Goal: Transaction & Acquisition: Purchase product/service

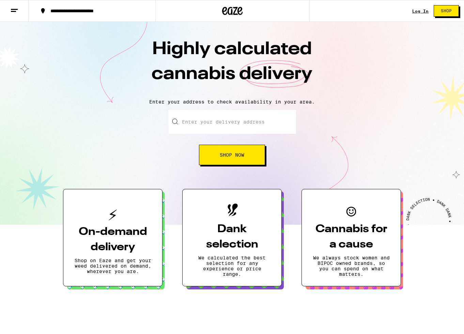
click at [417, 9] on link "Log In" at bounding box center [420, 11] width 16 height 4
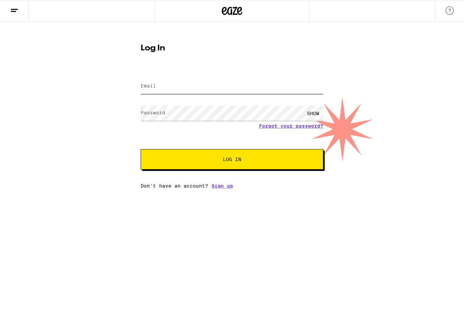
click at [179, 91] on input "Email" at bounding box center [232, 86] width 183 height 15
type input "davidevismara@me.com"
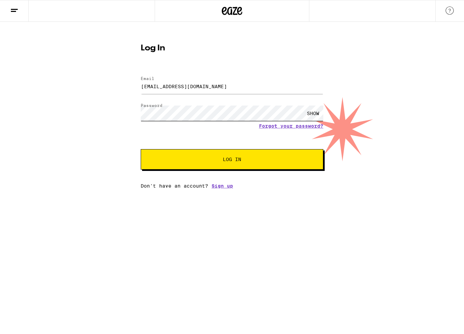
click at [141, 149] on button "Log In" at bounding box center [232, 159] width 183 height 20
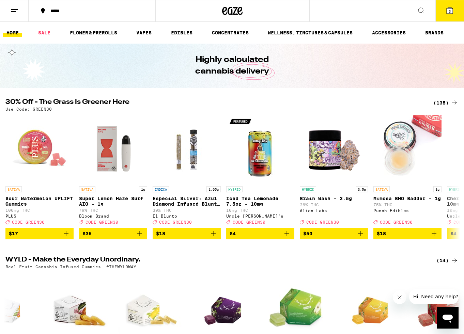
click at [415, 15] on button at bounding box center [421, 10] width 29 height 21
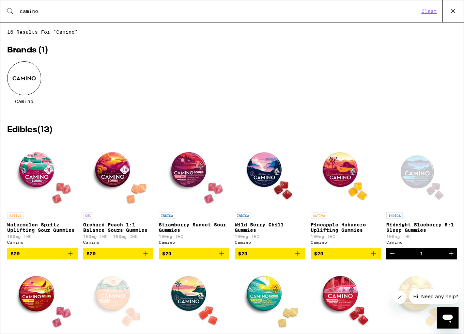
type input "camino"
click at [18, 76] on div at bounding box center [24, 78] width 34 height 34
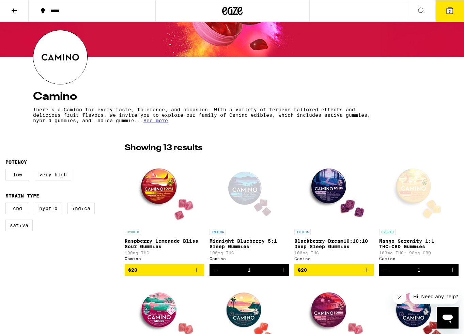
scroll to position [80, 0]
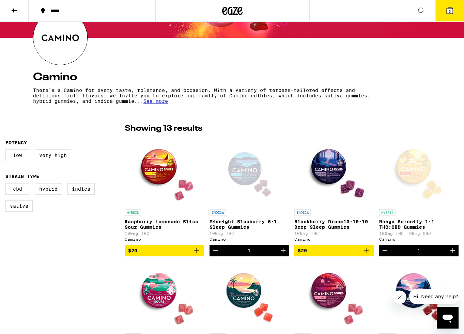
click at [19, 192] on label "CBD" at bounding box center [17, 189] width 24 height 12
click at [7, 185] on input "CBD" at bounding box center [7, 184] width 0 height 0
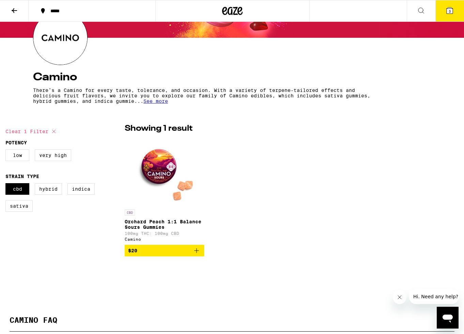
click at [163, 170] on img "Open page for Orchard Peach 1:1 Balance Sours Gummies from Camino" at bounding box center [164, 172] width 68 height 68
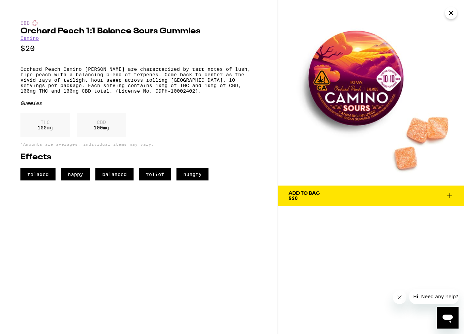
click at [347, 81] on img at bounding box center [371, 93] width 186 height 186
click at [237, 141] on div "THC 100 mg CBD 100 mg" at bounding box center [138, 127] width 237 height 28
click at [218, 146] on p "*Amounts are averages, individual items may vary." at bounding box center [138, 144] width 237 height 4
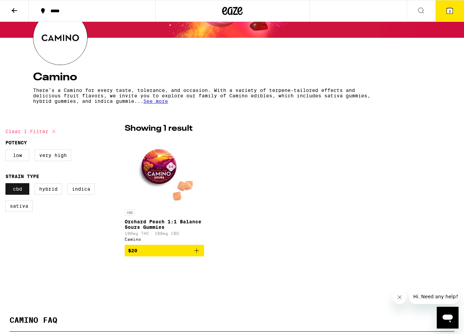
click at [22, 192] on label "CBD" at bounding box center [17, 189] width 24 height 12
click at [7, 185] on input "CBD" at bounding box center [7, 184] width 0 height 0
checkbox input "false"
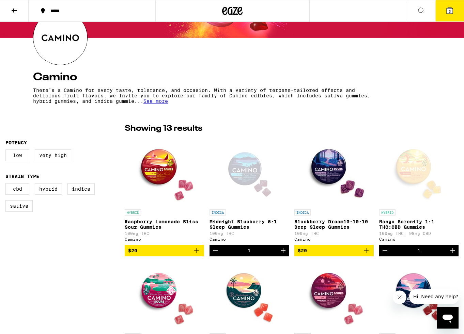
click at [21, 159] on label "Low" at bounding box center [17, 156] width 24 height 12
click at [7, 151] on input "Low" at bounding box center [7, 151] width 0 height 0
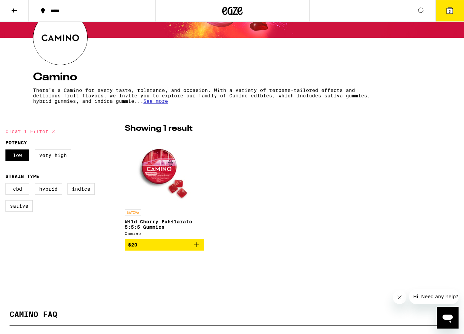
click at [157, 175] on img "Open page for Wild Cherry Exhilarate 5:5:5 Gummies from Camino" at bounding box center [164, 172] width 68 height 68
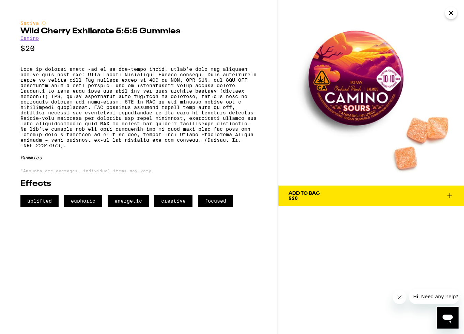
click at [316, 196] on div "Add To Bag $20" at bounding box center [304, 196] width 31 height 10
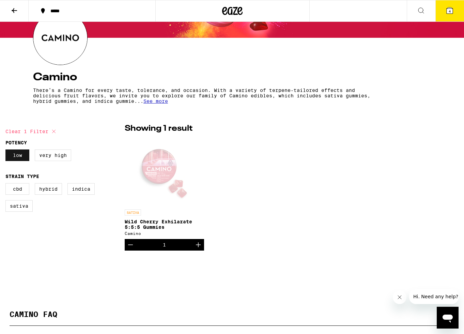
click at [22, 161] on label "Low" at bounding box center [17, 156] width 24 height 12
click at [7, 151] on input "Low" at bounding box center [7, 151] width 0 height 0
checkbox input "false"
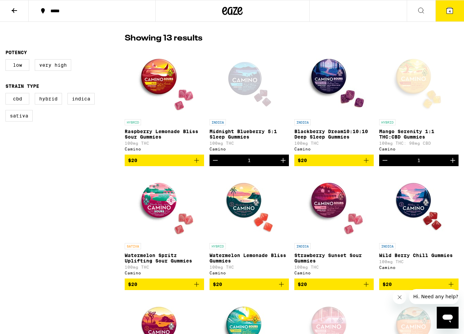
scroll to position [142, 0]
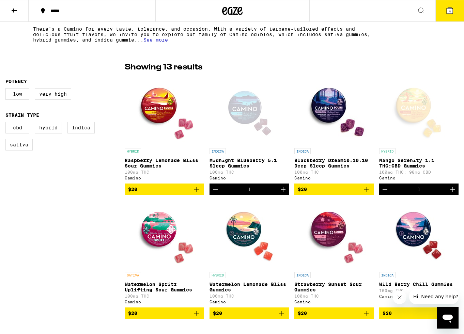
click at [155, 108] on img "Open page for Raspberry Lemonade Bliss Sour Gummies from Camino" at bounding box center [164, 111] width 68 height 68
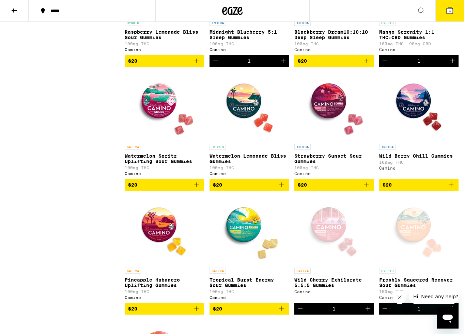
scroll to position [270, 0]
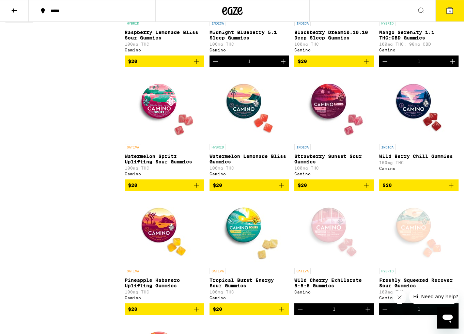
click at [152, 113] on img "Open page for Watermelon Spritz Uplifting Sour Gummies from Camino" at bounding box center [164, 107] width 68 height 68
click at [237, 123] on img "Open page for Watermelon Lemonade Bliss Gummies from Camino" at bounding box center [249, 107] width 68 height 68
click at [329, 114] on img "Open page for Strawberry Sunset Sour Gummies from Camino" at bounding box center [334, 107] width 68 height 68
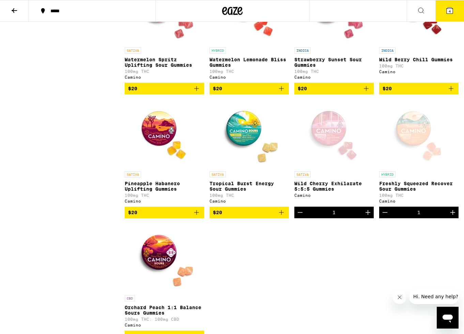
scroll to position [402, 0]
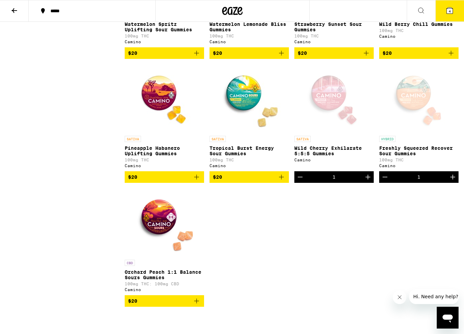
click at [164, 102] on img "Open page for Pineapple Habanero Uplifting Gummies from Camino" at bounding box center [164, 98] width 68 height 68
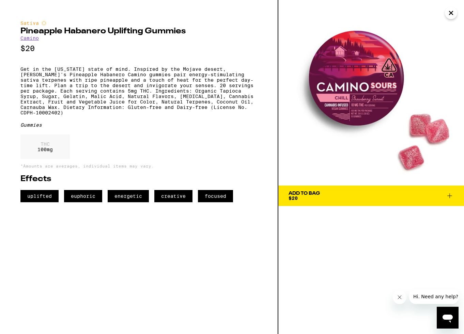
drag, startPoint x: 360, startPoint y: 106, endPoint x: 360, endPoint y: 110, distance: 4.4
click at [360, 106] on img at bounding box center [371, 93] width 186 height 186
click at [362, 119] on img at bounding box center [371, 93] width 186 height 186
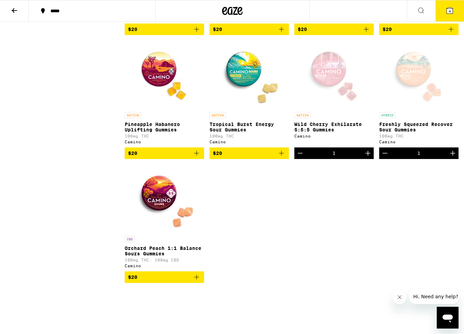
scroll to position [428, 0]
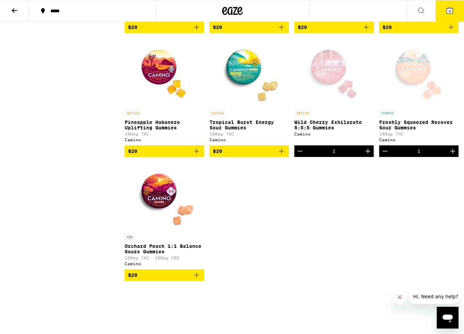
click at [241, 85] on img "Open page for Tropical Burst Energy Sour Gummies from Camino" at bounding box center [249, 72] width 68 height 68
click at [259, 63] on img "Open page for Tropical Burst Energy Sour Gummies from Camino" at bounding box center [249, 72] width 68 height 68
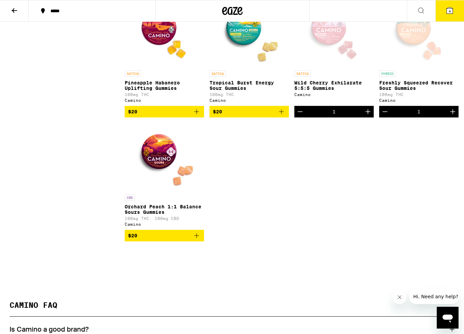
scroll to position [476, 0]
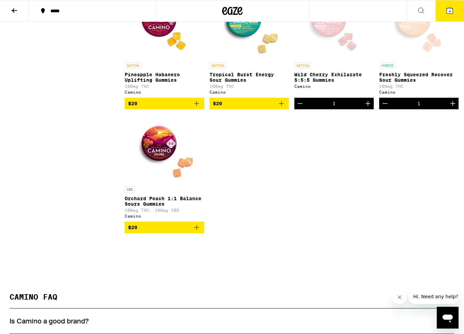
click at [156, 159] on img "Open page for Orchard Peach 1:1 Balance Sours Gummies from Camino" at bounding box center [164, 149] width 68 height 68
click at [159, 163] on img "Open page for Orchard Peach 1:1 Balance Sours Gummies from Camino" at bounding box center [164, 149] width 68 height 68
click at [446, 10] on icon at bounding box center [450, 10] width 8 height 8
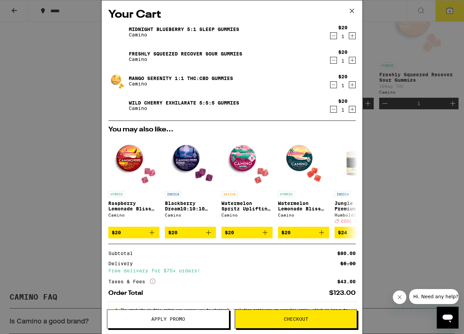
click at [334, 34] on icon "Decrement" at bounding box center [333, 36] width 6 height 8
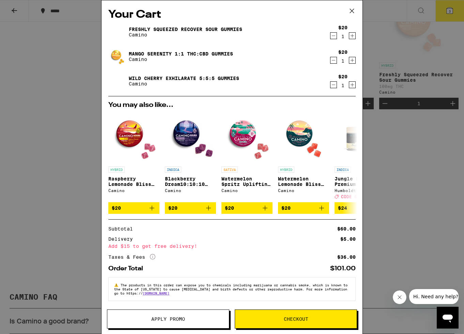
click at [183, 321] on span "Apply Promo" at bounding box center [168, 319] width 34 height 5
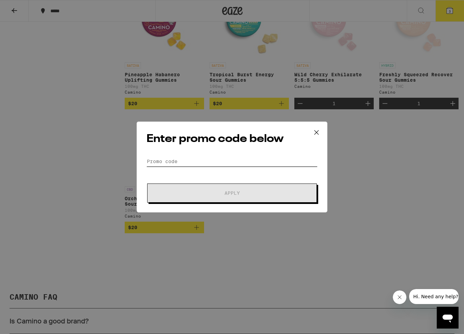
click at [163, 161] on input "Promo Code" at bounding box center [231, 161] width 171 height 10
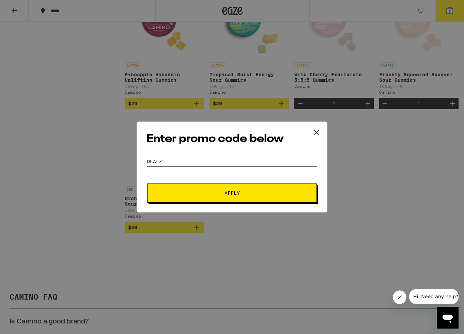
type input "DEALZ"
click at [220, 194] on span "Apply" at bounding box center [232, 193] width 123 height 5
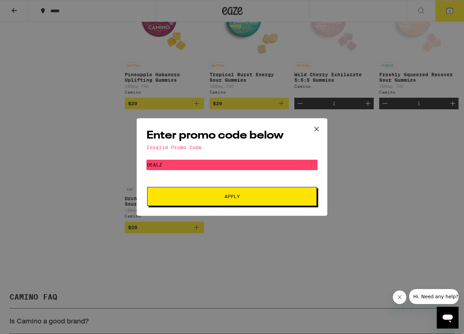
click at [314, 129] on icon at bounding box center [316, 129] width 10 height 10
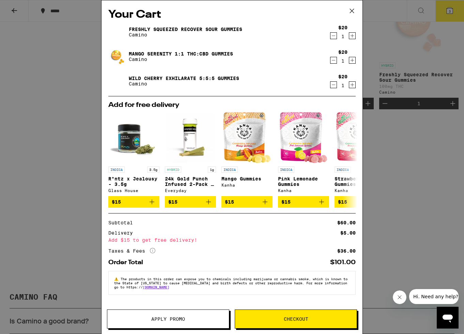
click at [352, 11] on icon at bounding box center [352, 11] width 10 height 10
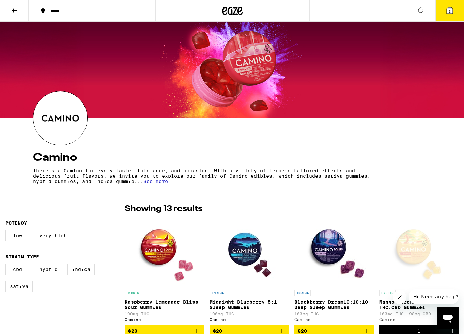
click at [243, 11] on div at bounding box center [232, 11] width 154 height 22
drag, startPoint x: 228, startPoint y: 9, endPoint x: 228, endPoint y: 13, distance: 3.8
click at [228, 10] on icon at bounding box center [233, 11] width 10 height 8
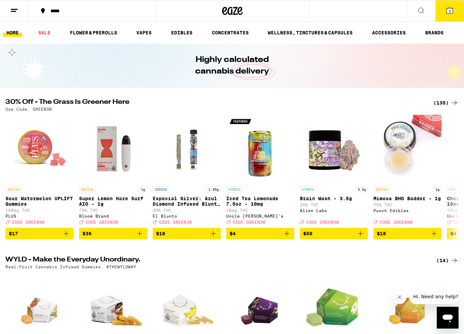
click at [420, 10] on icon at bounding box center [421, 10] width 8 height 8
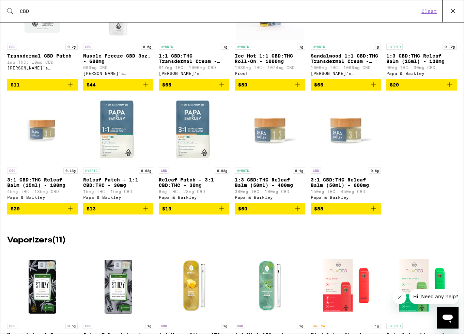
scroll to position [519, 0]
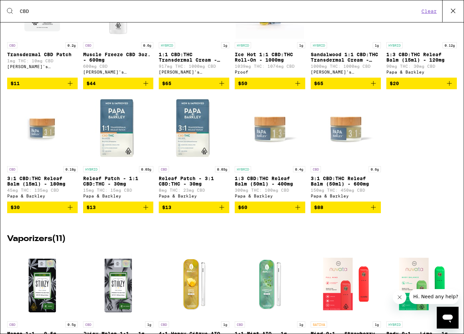
type input "CBD"
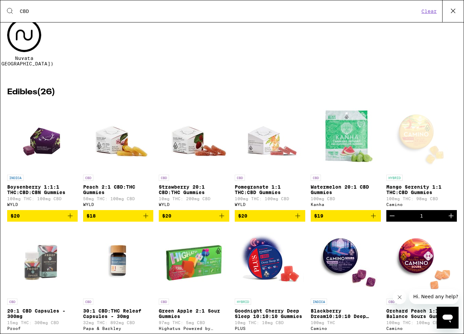
scroll to position [0, 0]
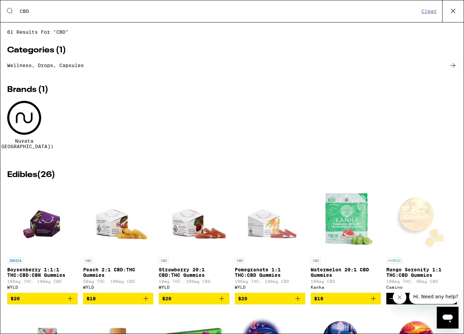
click at [453, 13] on icon at bounding box center [453, 11] width 10 height 10
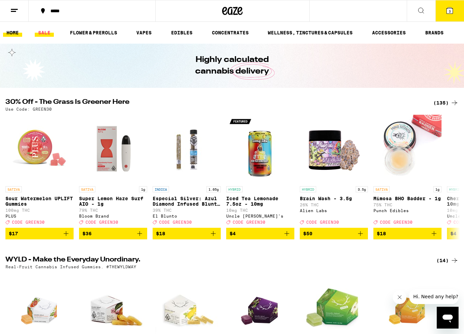
click at [43, 31] on link "SALE" at bounding box center [44, 33] width 19 height 8
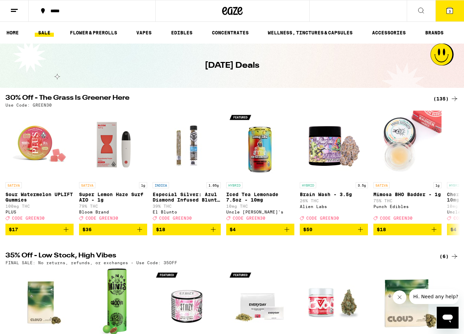
click at [449, 9] on span "3" at bounding box center [450, 11] width 2 height 4
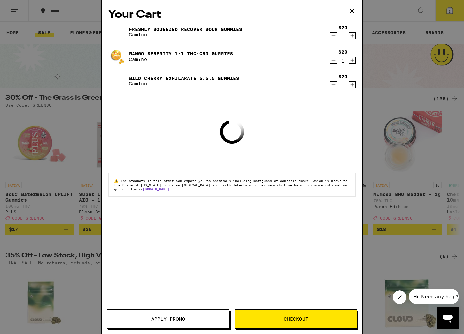
click at [174, 322] on button "Apply Promo" at bounding box center [168, 319] width 122 height 19
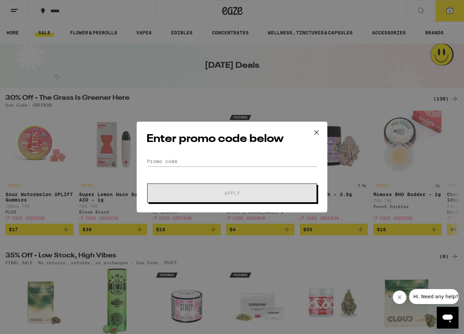
click at [186, 155] on div "Enter promo code below Promo Code Apply" at bounding box center [232, 167] width 191 height 91
drag, startPoint x: 186, startPoint y: 155, endPoint x: 188, endPoint y: 159, distance: 4.7
click at [186, 155] on div "Enter promo code below Promo Code Apply" at bounding box center [232, 167] width 191 height 91
click at [191, 162] on input "Promo Code" at bounding box center [231, 161] width 171 height 10
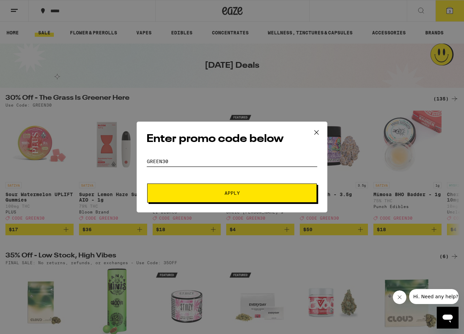
type input "GREEN30"
click at [252, 189] on button "Apply" at bounding box center [232, 193] width 170 height 19
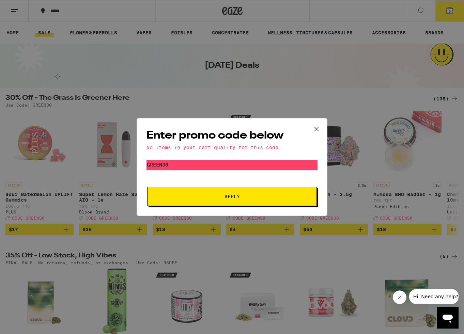
click at [238, 197] on span "Apply" at bounding box center [231, 196] width 15 height 5
click at [317, 130] on icon at bounding box center [316, 129] width 10 height 10
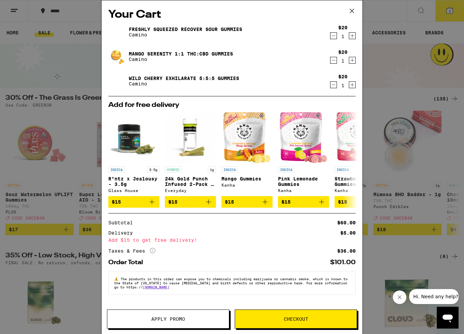
click at [208, 314] on button "Apply Promo" at bounding box center [168, 319] width 122 height 19
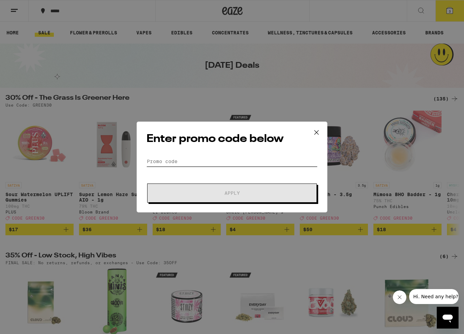
drag, startPoint x: 198, startPoint y: 160, endPoint x: 197, endPoint y: 165, distance: 5.2
click at [198, 160] on input "Promo Code" at bounding box center [231, 161] width 171 height 10
paste input "WKND"
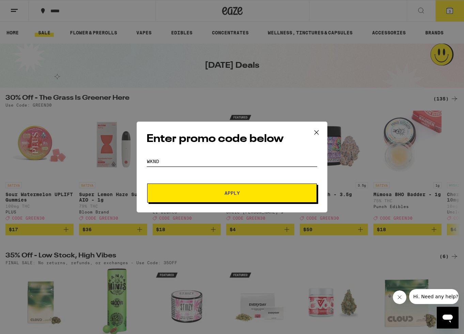
type input "WKND"
drag, startPoint x: 209, startPoint y: 186, endPoint x: 214, endPoint y: 192, distance: 7.2
click at [209, 187] on button "Apply" at bounding box center [232, 193] width 170 height 19
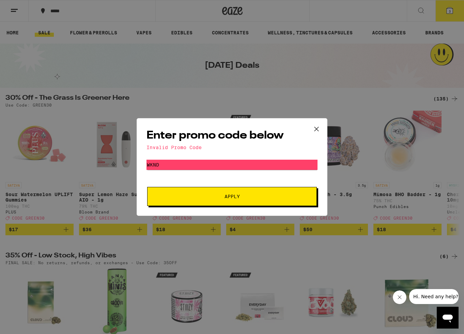
click at [318, 127] on icon at bounding box center [316, 129] width 4 height 4
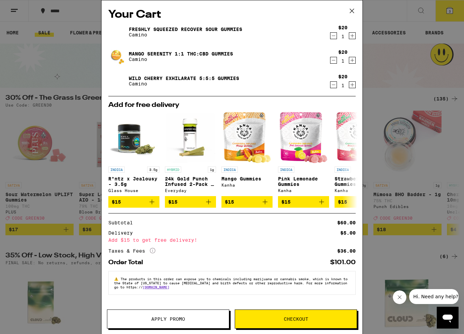
click at [176, 323] on button "Apply Promo" at bounding box center [168, 319] width 122 height 19
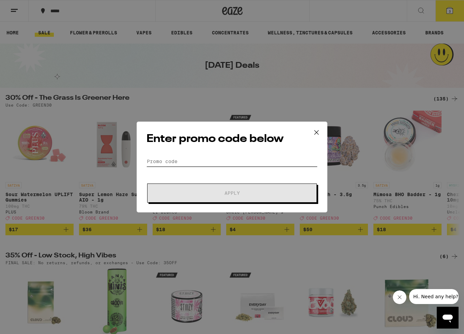
click at [198, 161] on input "Promo Code" at bounding box center [231, 161] width 171 height 10
paste input "TERPS"
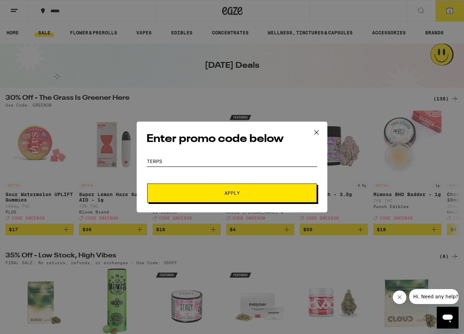
type input "TERPS"
drag, startPoint x: 222, startPoint y: 191, endPoint x: 227, endPoint y: 196, distance: 6.3
click at [222, 191] on span "Apply" at bounding box center [232, 193] width 123 height 5
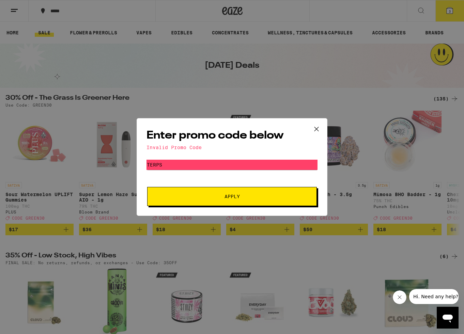
click at [323, 122] on button at bounding box center [316, 130] width 21 height 22
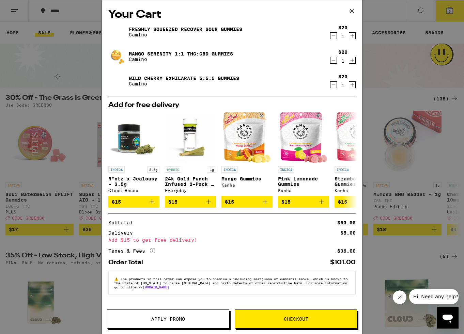
click at [273, 319] on span "Checkout" at bounding box center [296, 319] width 122 height 5
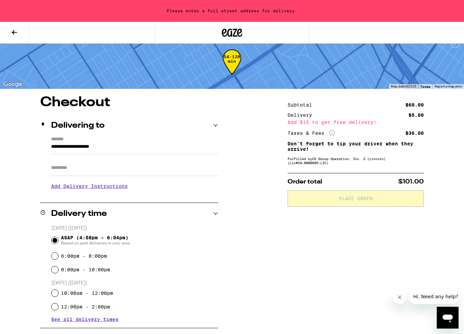
scroll to position [10, 0]
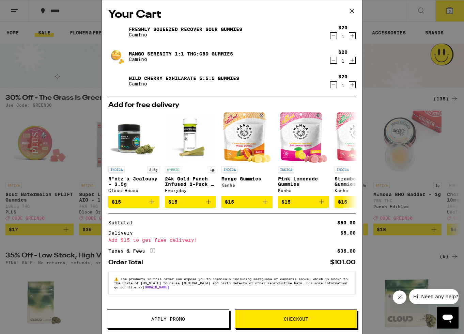
click at [211, 318] on span "Apply Promo" at bounding box center [168, 319] width 122 height 5
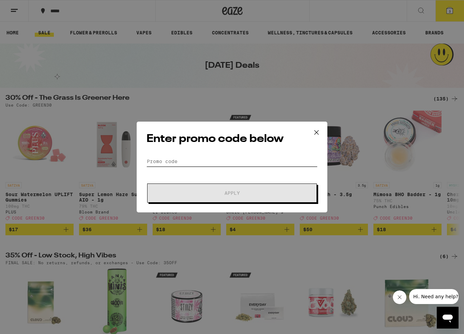
click at [210, 165] on input "Promo Code" at bounding box center [231, 161] width 171 height 10
paste input "GETLIT"
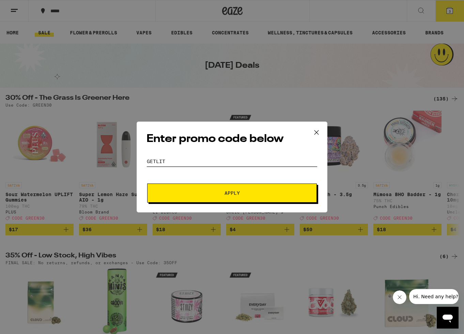
type input "GETLIT"
drag, startPoint x: 221, startPoint y: 188, endPoint x: 236, endPoint y: 197, distance: 17.8
click at [221, 188] on button "Apply" at bounding box center [232, 193] width 170 height 19
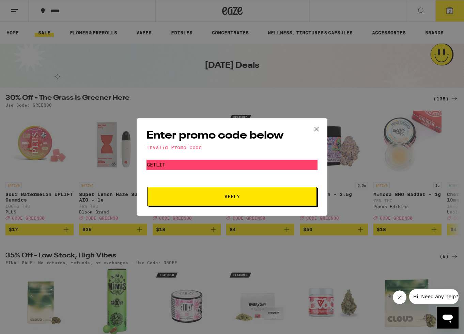
drag, startPoint x: 220, startPoint y: 160, endPoint x: 223, endPoint y: 172, distance: 12.2
click at [220, 160] on div "Enter promo code below Invalid Promo Code Promo Code GETLIT Apply" at bounding box center [232, 167] width 191 height 98
click at [229, 192] on button "Apply" at bounding box center [232, 196] width 170 height 19
click at [309, 130] on button at bounding box center [316, 130] width 21 height 22
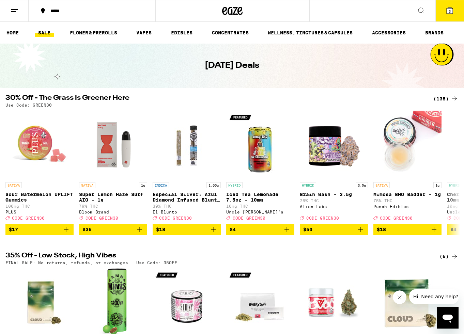
click at [443, 9] on button "3" at bounding box center [449, 10] width 29 height 21
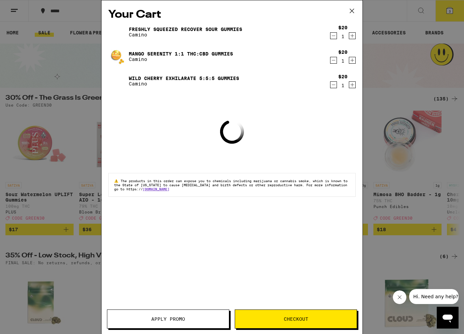
click at [193, 320] on span "Apply Promo" at bounding box center [168, 319] width 122 height 5
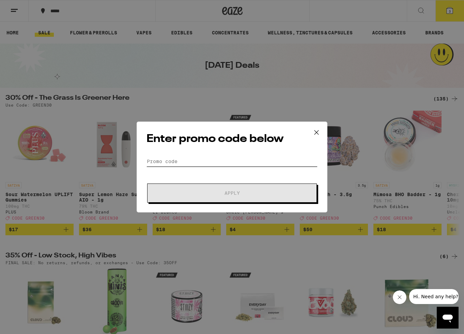
click at [202, 159] on input "Promo Code" at bounding box center [231, 161] width 171 height 10
paste input "YIKES"
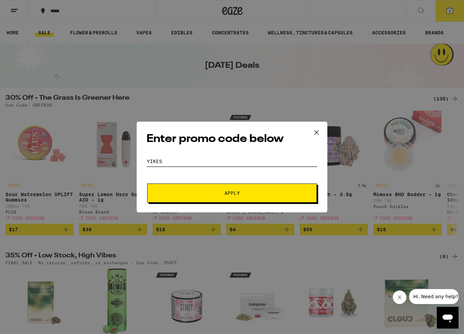
type input "YIKES"
drag, startPoint x: 217, startPoint y: 190, endPoint x: 221, endPoint y: 197, distance: 8.3
click at [217, 190] on button "Apply" at bounding box center [232, 193] width 170 height 19
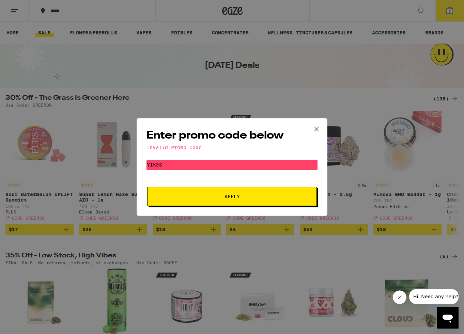
click at [320, 130] on icon at bounding box center [316, 129] width 10 height 10
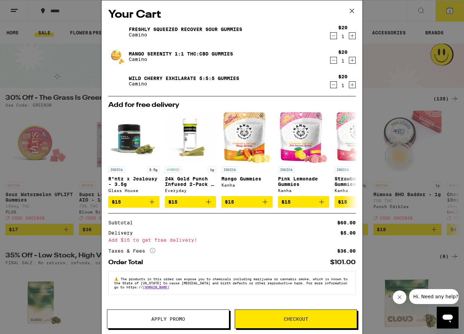
click at [176, 319] on span "Apply Promo" at bounding box center [168, 319] width 34 height 5
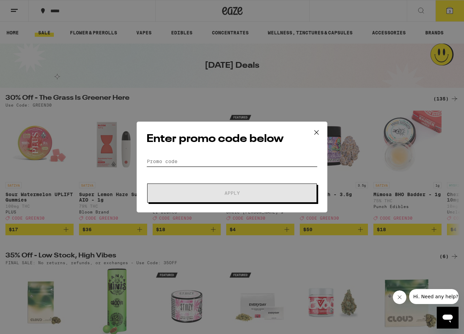
click at [219, 164] on input "Promo Code" at bounding box center [231, 161] width 171 height 10
paste input "TAURUS"
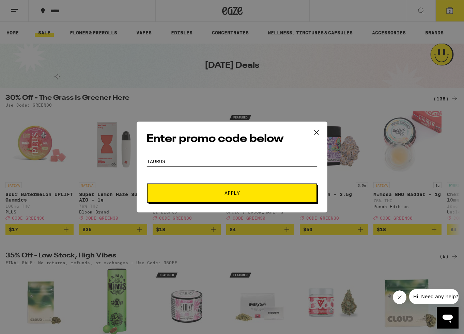
type input "TAURUS"
click at [226, 187] on button "Apply" at bounding box center [232, 193] width 170 height 19
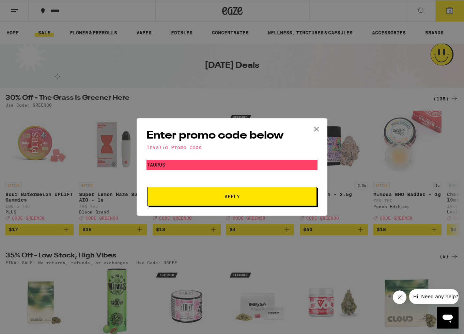
click at [316, 128] on icon at bounding box center [316, 129] width 10 height 10
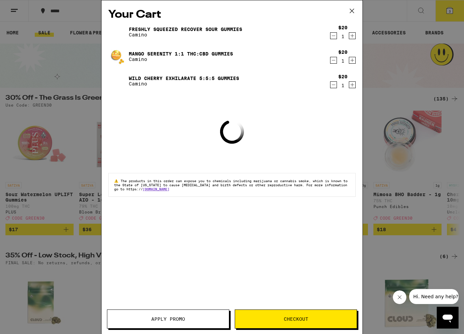
click at [183, 315] on button "Apply Promo" at bounding box center [168, 319] width 122 height 19
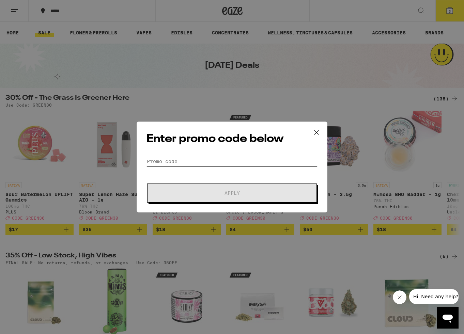
click at [211, 161] on input "Promo Code" at bounding box center [231, 161] width 171 height 10
paste input "DANK"
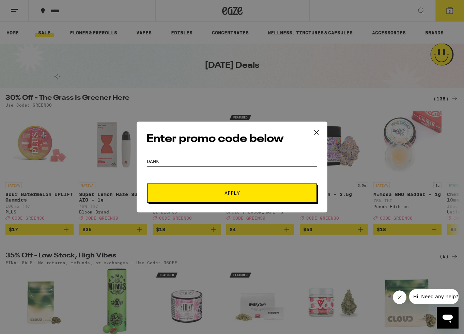
type input "DANK"
click at [226, 192] on span "Apply" at bounding box center [231, 193] width 15 height 5
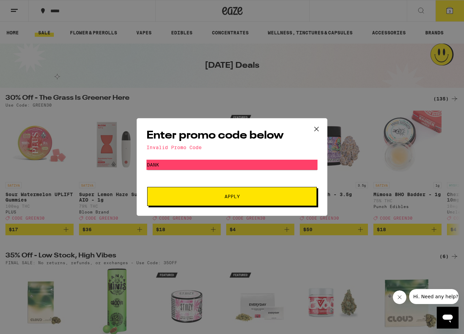
click at [314, 131] on icon at bounding box center [316, 129] width 10 height 10
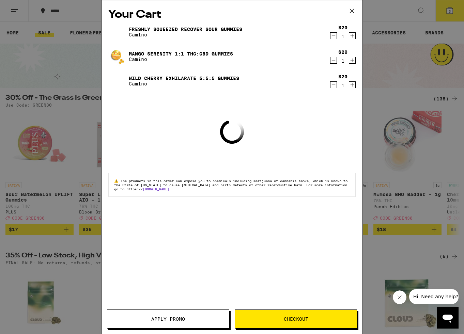
click at [181, 324] on button "Apply Promo" at bounding box center [168, 319] width 122 height 19
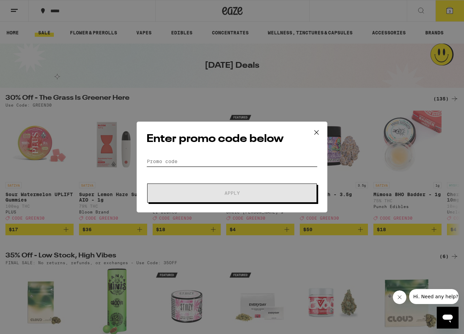
drag, startPoint x: 206, startPoint y: 163, endPoint x: 207, endPoint y: 173, distance: 9.9
click at [205, 164] on input "Promo Code" at bounding box center [231, 161] width 171 height 10
paste input "DAZED"
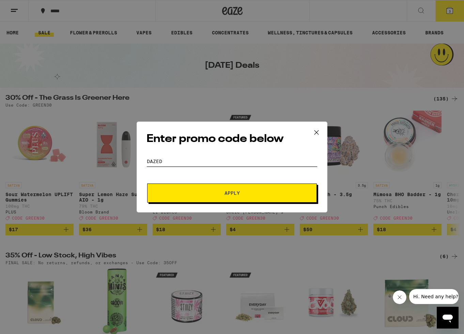
type input "DAZED"
click at [217, 195] on span "Apply" at bounding box center [232, 193] width 123 height 5
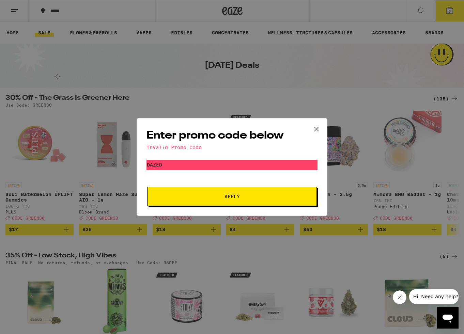
click at [319, 130] on icon at bounding box center [316, 129] width 10 height 10
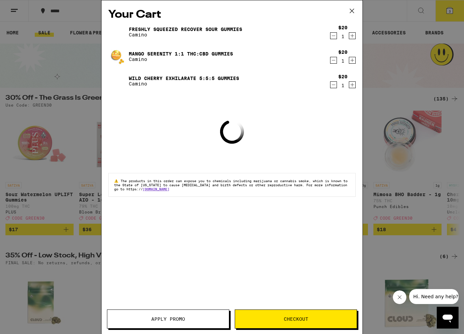
click at [186, 316] on button "Apply Promo" at bounding box center [168, 319] width 122 height 19
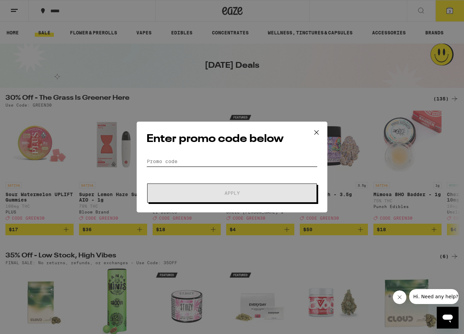
click at [205, 160] on input "Promo Code" at bounding box center [231, 161] width 171 height 10
paste input "FRIDAY"
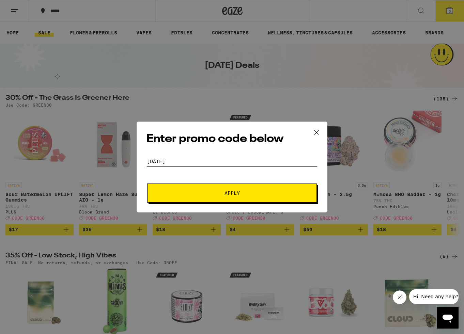
type input "FRIDAY"
click at [222, 191] on span "Apply" at bounding box center [232, 193] width 123 height 5
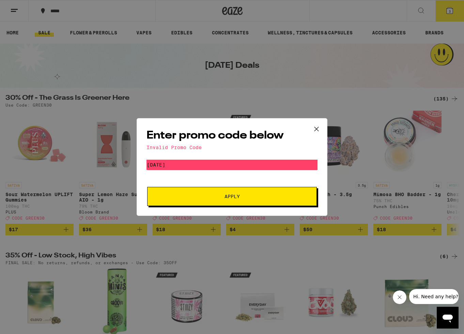
click at [316, 128] on icon at bounding box center [316, 129] width 10 height 10
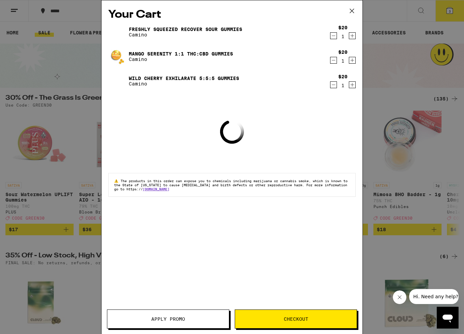
click at [178, 317] on span "Apply Promo" at bounding box center [168, 319] width 34 height 5
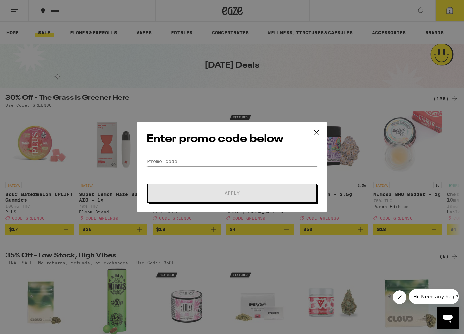
drag, startPoint x: 183, startPoint y: 168, endPoint x: 187, endPoint y: 160, distance: 8.5
click at [183, 168] on form "Promo Code Apply" at bounding box center [231, 179] width 171 height 46
click at [187, 161] on input "Promo Code" at bounding box center [231, 161] width 171 height 10
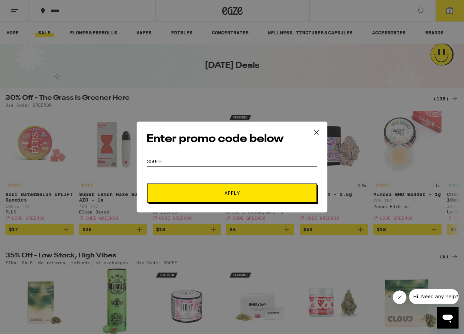
type input "35OFF"
drag, startPoint x: 198, startPoint y: 187, endPoint x: 234, endPoint y: 222, distance: 50.1
click at [198, 187] on button "Apply" at bounding box center [232, 193] width 170 height 19
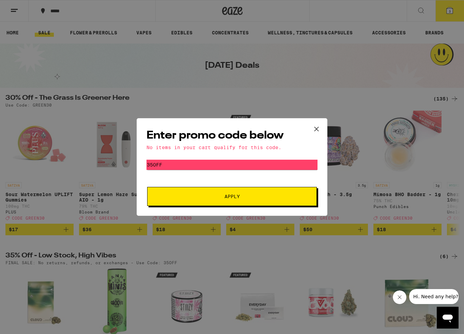
click at [322, 128] on button at bounding box center [316, 130] width 21 height 22
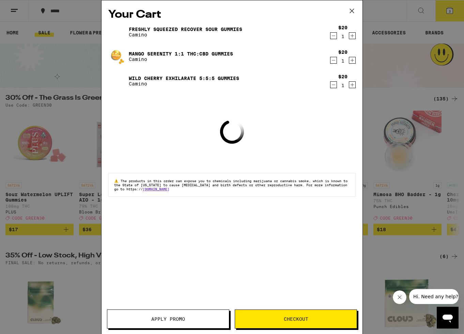
click at [192, 323] on button "Apply Promo" at bounding box center [168, 319] width 122 height 19
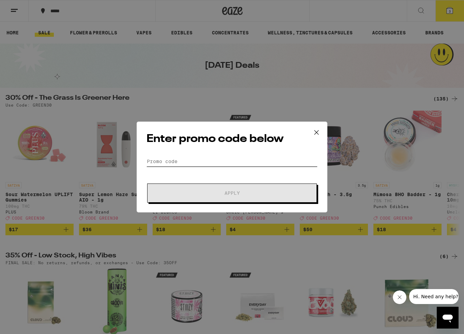
click at [189, 164] on input "Promo Code" at bounding box center [231, 161] width 171 height 10
paste input "HIGHFRI"
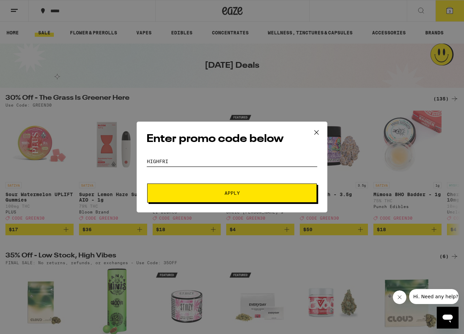
type input "HIGHFRI"
click at [210, 191] on span "Apply" at bounding box center [232, 193] width 123 height 5
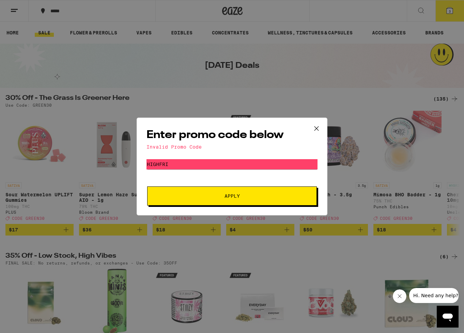
click at [315, 130] on icon at bounding box center [316, 128] width 10 height 10
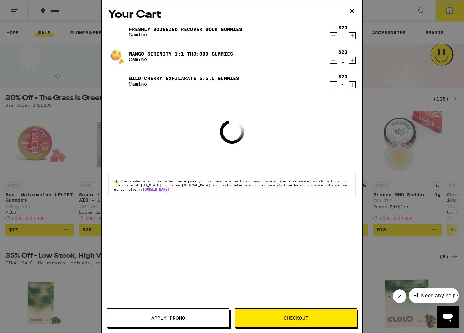
click at [175, 314] on button "Apply Promo" at bounding box center [168, 317] width 122 height 19
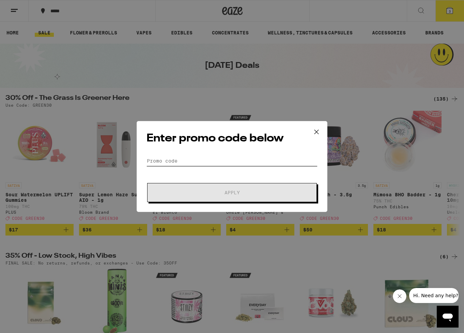
drag, startPoint x: 200, startPoint y: 160, endPoint x: 202, endPoint y: 165, distance: 5.9
click at [198, 161] on input "Promo Code" at bounding box center [231, 161] width 171 height 10
paste input "EQNX30"
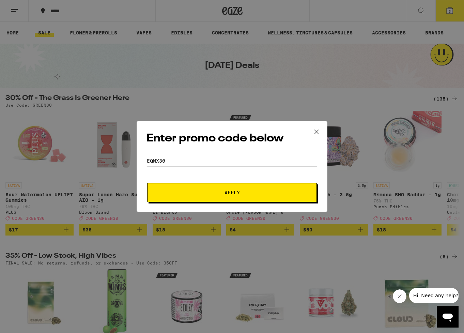
type input "EQNX30"
click at [219, 194] on span "Apply" at bounding box center [232, 192] width 123 height 5
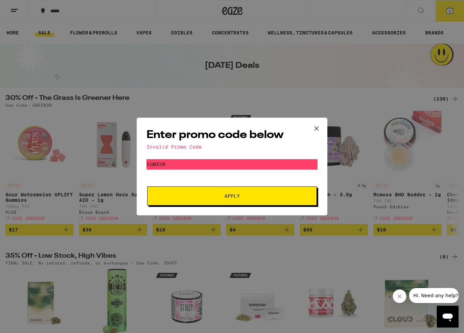
click at [317, 128] on icon at bounding box center [316, 128] width 10 height 10
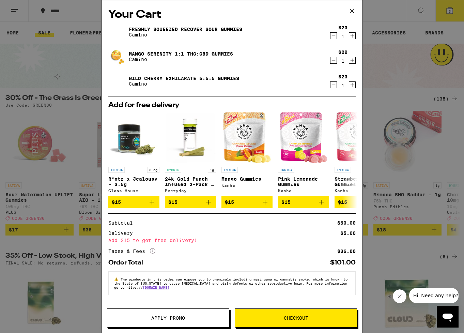
click at [181, 319] on span "Apply Promo" at bounding box center [168, 317] width 34 height 5
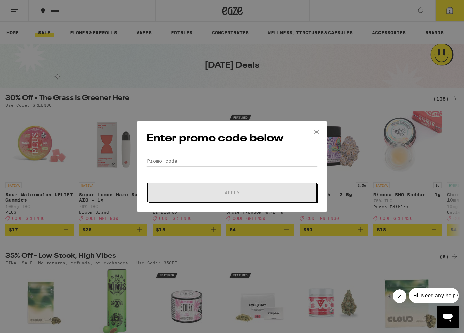
click at [224, 158] on input "Promo Code" at bounding box center [231, 161] width 171 height 10
paste input "PARTY30"
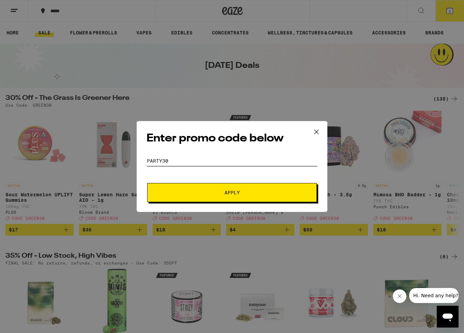
type input "PARTY30"
click at [231, 186] on button "Apply" at bounding box center [232, 192] width 170 height 19
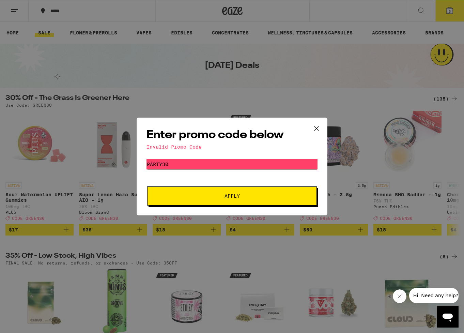
click at [320, 126] on icon at bounding box center [316, 128] width 10 height 10
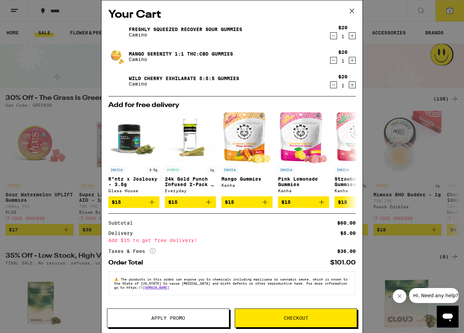
click at [171, 314] on button "Apply Promo" at bounding box center [168, 317] width 122 height 19
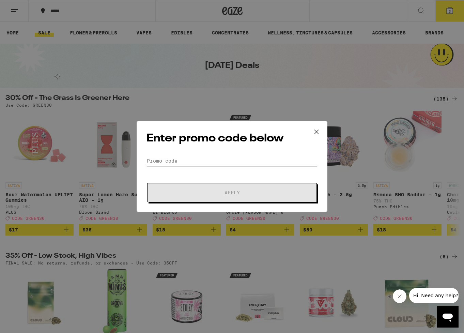
click at [208, 160] on input "Promo Code" at bounding box center [231, 161] width 171 height 10
paste input "JOINT30"
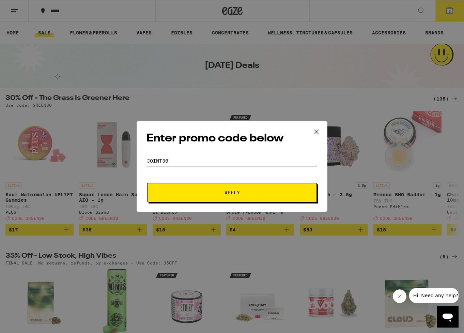
type input "JOINT30"
click at [219, 191] on span "Apply" at bounding box center [232, 192] width 123 height 5
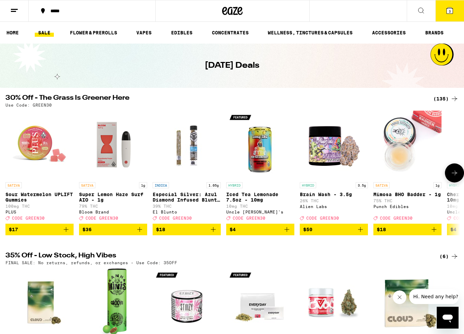
click at [184, 220] on span "CODE GREEN30" at bounding box center [175, 218] width 33 height 4
click at [264, 92] on div "***** ***** 3 Checkout $ 60 3 HOME SALE FLOWER & PREROLLS VAPES EDIBLES CONCENT…" at bounding box center [232, 259] width 464 height 518
drag, startPoint x: 442, startPoint y: 101, endPoint x: 438, endPoint y: 104, distance: 5.1
click at [442, 101] on div "(135)" at bounding box center [445, 99] width 25 height 8
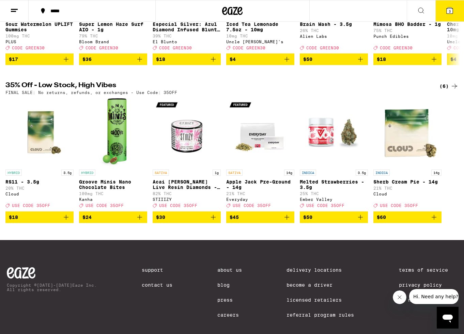
scroll to position [198, 0]
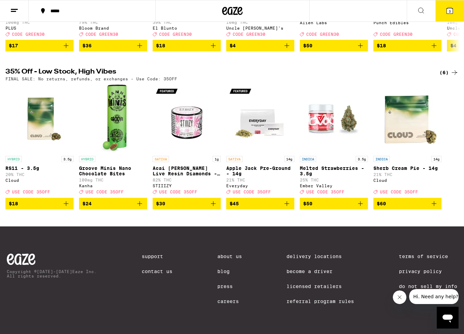
click at [445, 68] on div "(6)" at bounding box center [448, 72] width 19 height 8
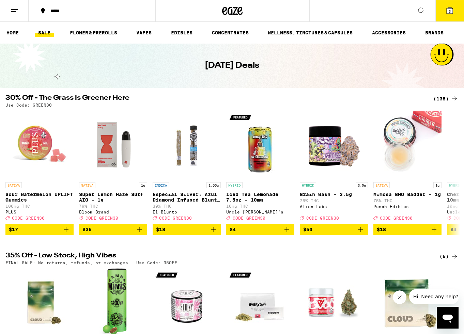
click at [445, 97] on div "(135)" at bounding box center [445, 99] width 25 height 8
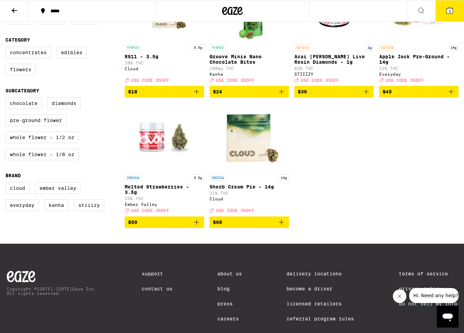
scroll to position [156, 0]
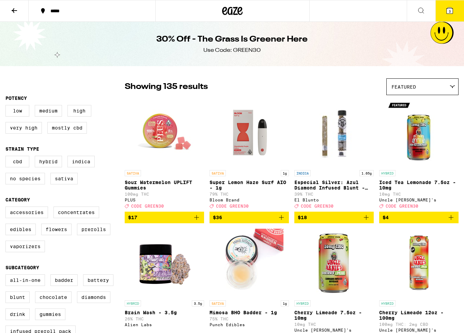
click at [166, 136] on img "Open page for Sour Watermelon UPLIFT Gummies from PLUS" at bounding box center [164, 132] width 68 height 68
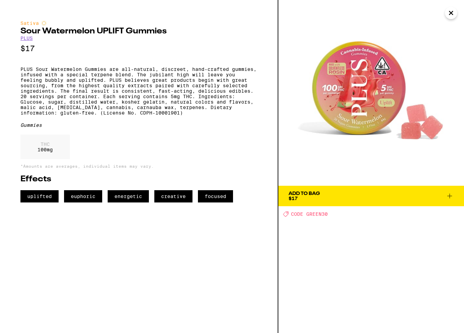
click at [351, 88] on img at bounding box center [371, 93] width 186 height 186
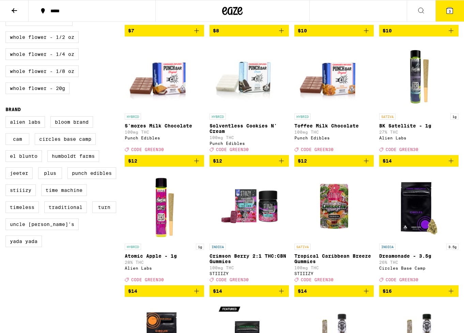
scroll to position [3, 0]
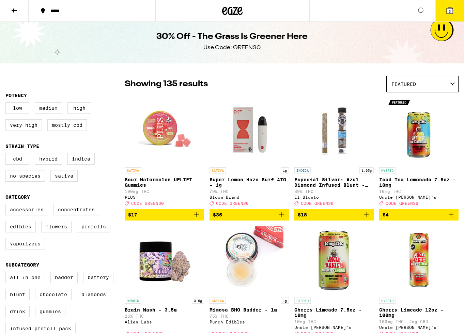
click at [445, 10] on button "3" at bounding box center [449, 10] width 29 height 21
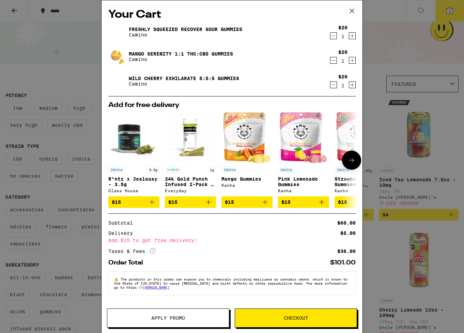
click at [296, 121] on img "Open page for Pink Lemonade Gummies from Kanha" at bounding box center [304, 137] width 48 height 51
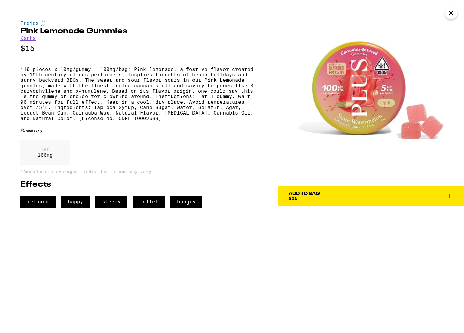
click at [442, 14] on img at bounding box center [371, 93] width 186 height 186
click at [449, 16] on icon "Close" at bounding box center [451, 13] width 8 height 10
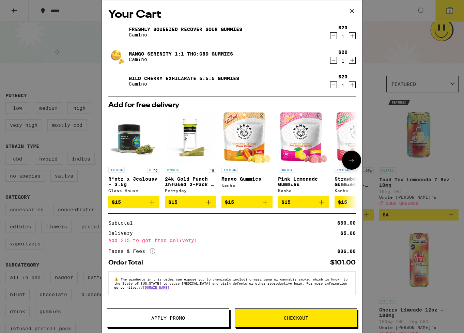
click at [296, 139] on img "Open page for Pink Lemonade Gummies from Kanha" at bounding box center [304, 137] width 48 height 51
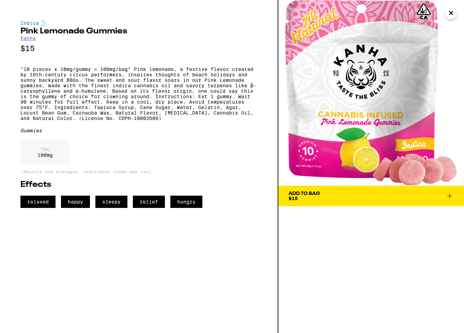
click at [449, 12] on icon "Close" at bounding box center [451, 13] width 8 height 10
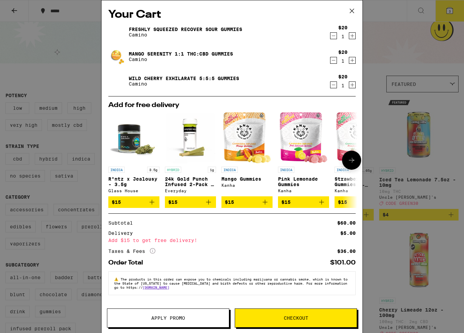
click at [241, 138] on img "Open page for Mango Gummies from Kanha" at bounding box center [247, 137] width 48 height 51
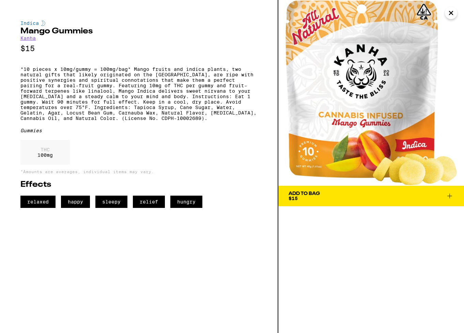
drag, startPoint x: 451, startPoint y: 14, endPoint x: 432, endPoint y: 25, distance: 22.3
click at [451, 14] on icon "Close" at bounding box center [451, 13] width 8 height 10
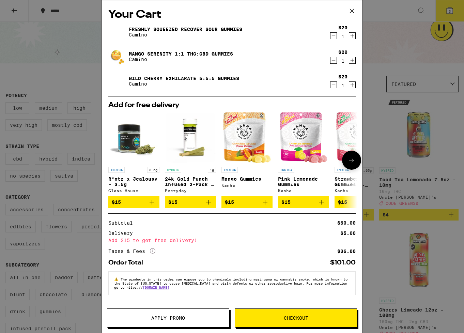
click at [193, 137] on img "Open page for 24k Gold Punch Infused 2-Pack - 1g from Everyday" at bounding box center [190, 137] width 51 height 51
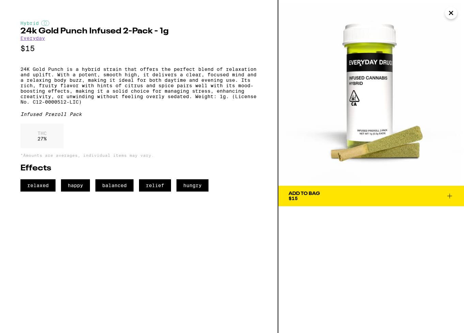
drag, startPoint x: 451, startPoint y: 14, endPoint x: 391, endPoint y: 45, distance: 66.9
click at [451, 15] on icon "Close" at bounding box center [451, 13] width 8 height 10
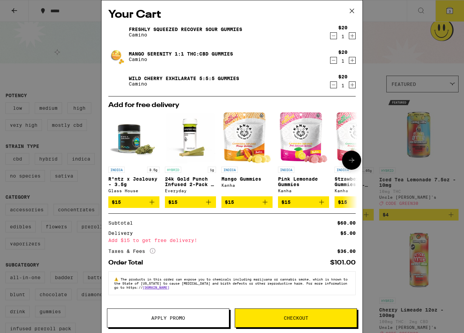
click at [129, 135] on img "Open page for R*ntz x Jealousy - 3.5g from Glass House" at bounding box center [133, 137] width 51 height 51
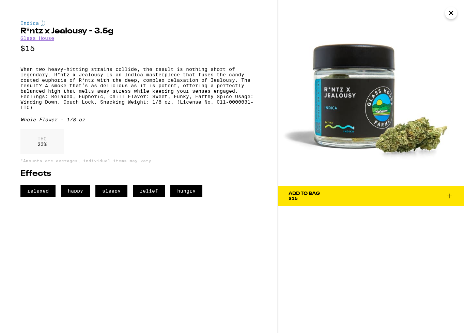
click at [448, 16] on icon "Close" at bounding box center [451, 13] width 8 height 10
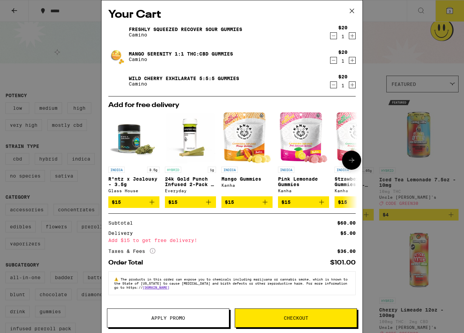
click at [350, 160] on icon at bounding box center [351, 160] width 8 height 8
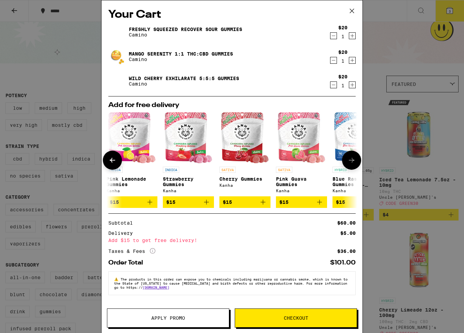
scroll to position [0, 173]
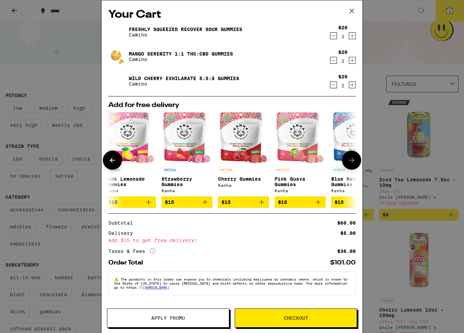
click at [354, 162] on icon at bounding box center [351, 160] width 8 height 8
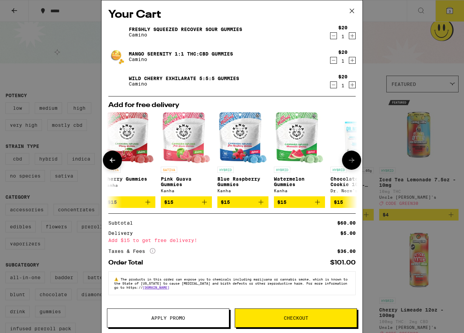
scroll to position [0, 318]
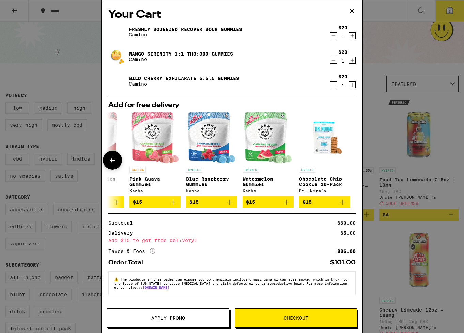
click at [356, 161] on div at bounding box center [351, 160] width 19 height 19
click at [329, 141] on img "Open page for Chocolate Chip Cookie 10-Pack from Dr. Norm's" at bounding box center [324, 137] width 51 height 51
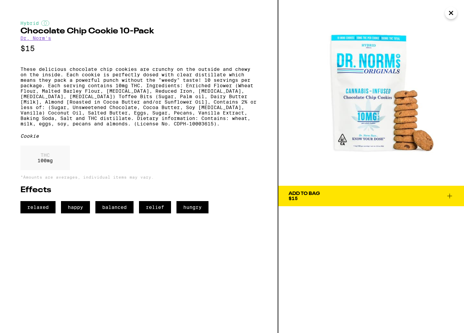
click at [454, 13] on icon "Close" at bounding box center [451, 13] width 8 height 10
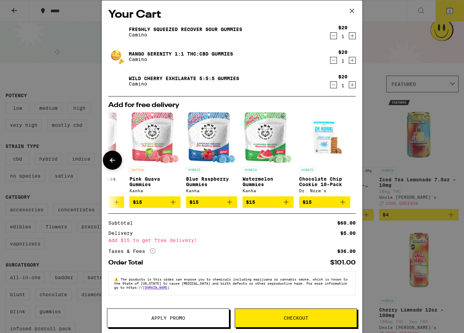
click at [154, 136] on img "Open page for Pink Guava Gummies from Kanha" at bounding box center [155, 137] width 48 height 51
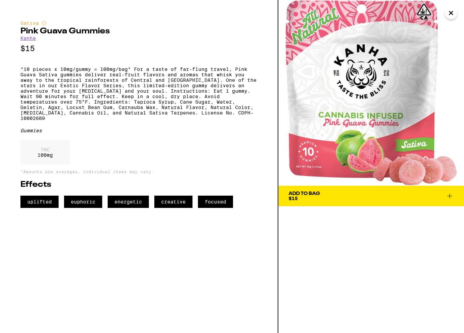
click at [449, 12] on icon "Close" at bounding box center [451, 13] width 8 height 10
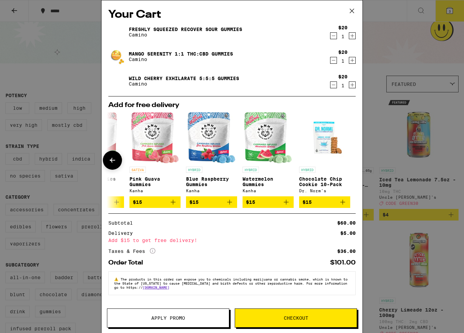
click at [114, 166] on button at bounding box center [112, 160] width 19 height 19
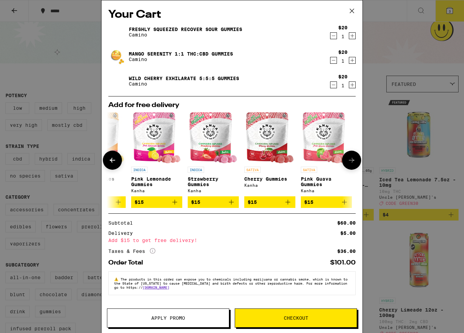
scroll to position [0, 145]
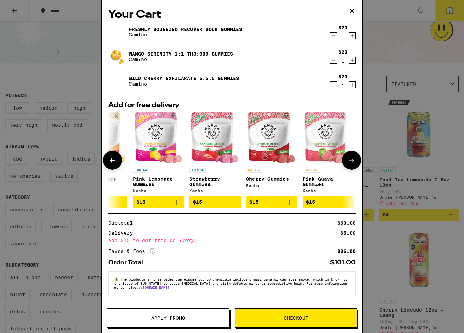
click at [160, 138] on img "Open page for Pink Lemonade Gummies from Kanha" at bounding box center [159, 137] width 48 height 51
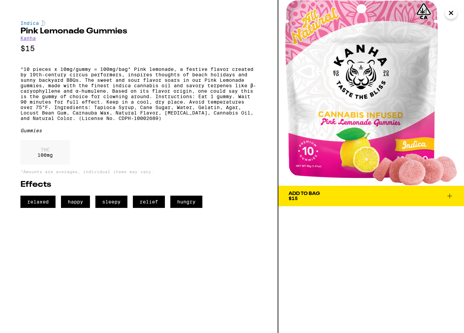
drag, startPoint x: 451, startPoint y: 10, endPoint x: 445, endPoint y: 12, distance: 6.7
click at [451, 11] on icon "Close" at bounding box center [451, 13] width 8 height 10
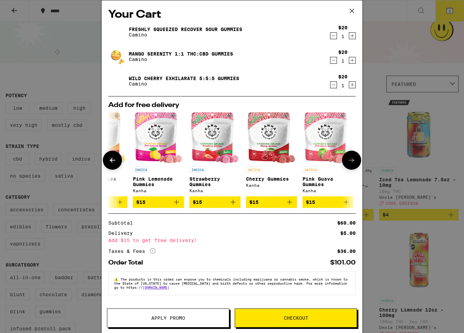
click at [325, 137] on img "Open page for Pink Guava Gummies from Kanha" at bounding box center [328, 137] width 48 height 51
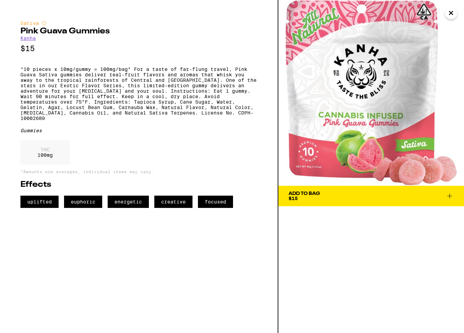
click at [301, 199] on div "Add To Bag $15" at bounding box center [304, 196] width 31 height 10
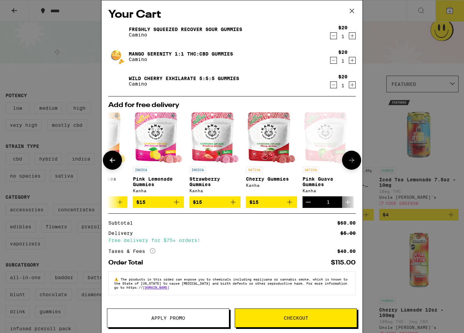
click at [353, 162] on icon at bounding box center [351, 160] width 8 height 8
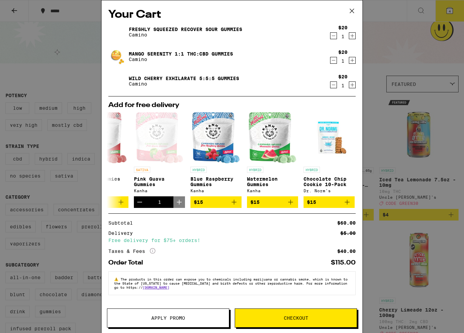
scroll to position [0, 318]
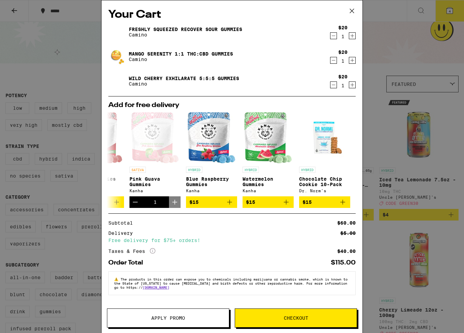
click at [265, 323] on button "Checkout" at bounding box center [296, 317] width 122 height 19
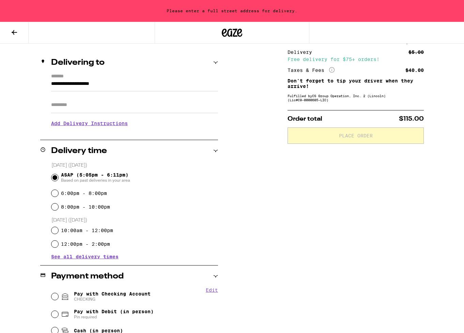
scroll to position [106, 0]
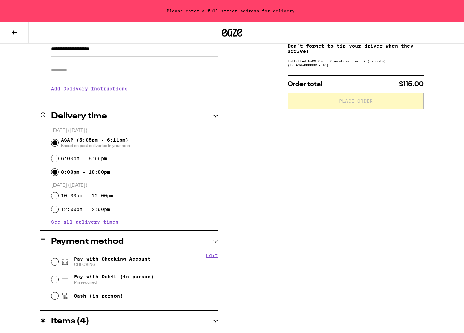
click at [53, 173] on input "8:00pm - 10:00pm" at bounding box center [54, 172] width 7 height 7
radio input "true"
click at [53, 211] on input "12:00pm - 2:00pm" at bounding box center [54, 209] width 7 height 7
radio input "true"
drag, startPoint x: 54, startPoint y: 262, endPoint x: 53, endPoint y: 269, distance: 6.8
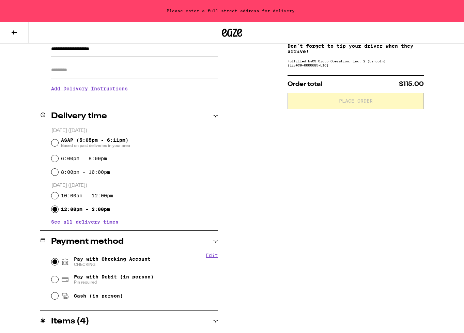
click at [54, 262] on input "Pay with Checking Account CHECKING" at bounding box center [54, 261] width 7 height 7
radio input "true"
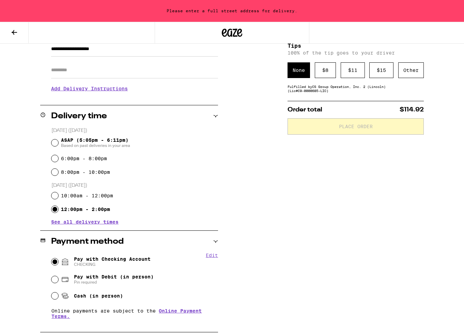
scroll to position [0, 0]
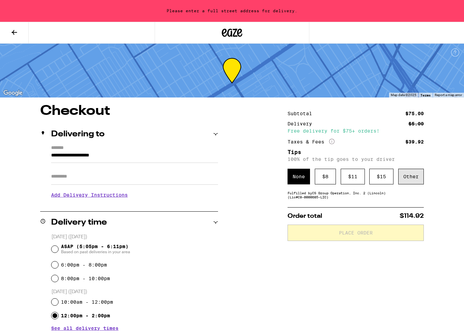
click at [410, 178] on div "Other" at bounding box center [411, 177] width 26 height 16
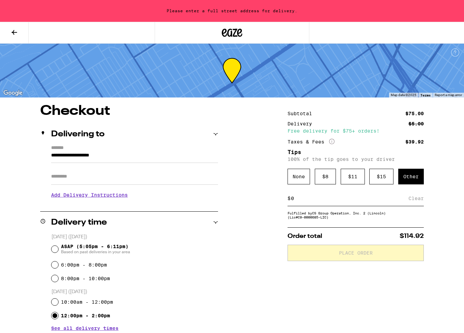
drag, startPoint x: 306, startPoint y: 203, endPoint x: 283, endPoint y: 206, distance: 22.7
click at [278, 201] on div "**********" at bounding box center [232, 331] width 464 height 454
click at [260, 199] on div "**********" at bounding box center [232, 331] width 464 height 454
drag, startPoint x: 290, startPoint y: 202, endPoint x: 296, endPoint y: 202, distance: 6.1
click at [296, 202] on div "$ Clear" at bounding box center [356, 198] width 136 height 15
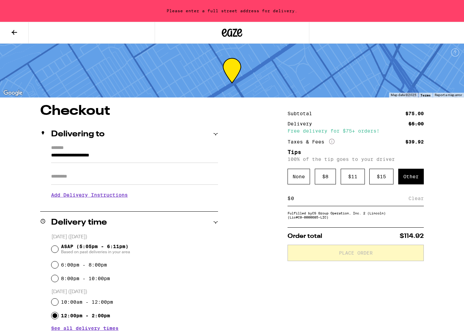
drag, startPoint x: 292, startPoint y: 202, endPoint x: 284, endPoint y: 199, distance: 8.3
click at [284, 199] on div "**********" at bounding box center [232, 331] width 464 height 454
click at [295, 197] on input at bounding box center [350, 198] width 118 height 6
click at [291, 200] on input at bounding box center [350, 198] width 118 height 6
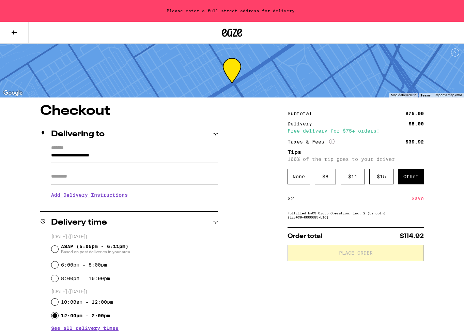
type input "2"
click at [257, 218] on div "**********" at bounding box center [232, 331] width 464 height 454
click at [261, 249] on div "**********" at bounding box center [232, 331] width 464 height 454
click at [335, 231] on div "Order total $114.92 Place Order" at bounding box center [356, 244] width 136 height 34
click at [347, 217] on div "Fulfilled by CS Group Operation, Inc. 2 ([PERSON_NAME]) (Lic# C9-0000685-LIC )" at bounding box center [356, 215] width 136 height 8
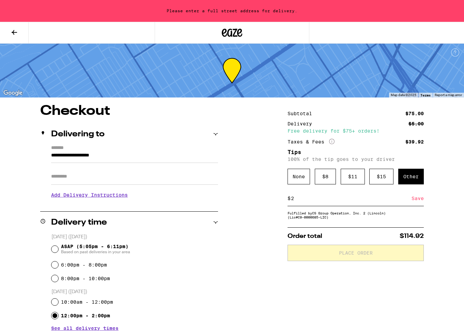
click at [267, 273] on div "**********" at bounding box center [232, 331] width 464 height 454
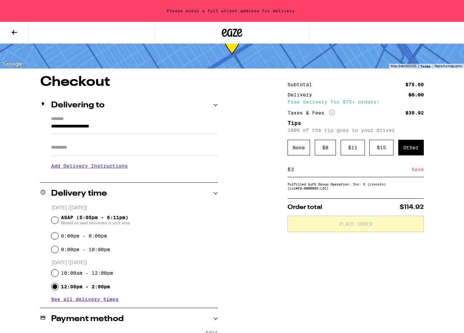
scroll to position [26, 0]
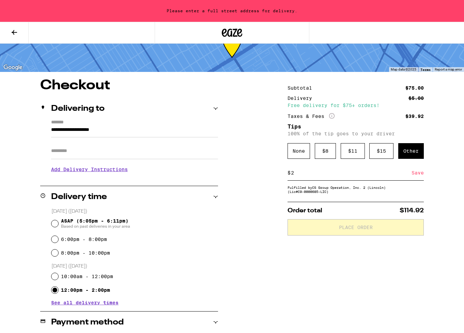
click at [127, 129] on input "**********" at bounding box center [134, 132] width 167 height 12
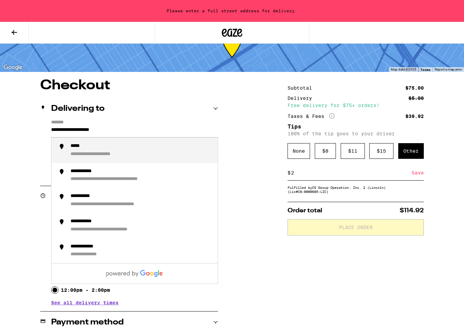
click at [94, 133] on input "**********" at bounding box center [134, 132] width 167 height 12
click at [94, 131] on input "**********" at bounding box center [134, 132] width 167 height 12
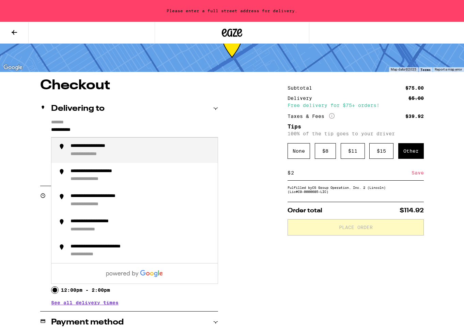
click at [90, 145] on div "**********" at bounding box center [102, 146] width 62 height 6
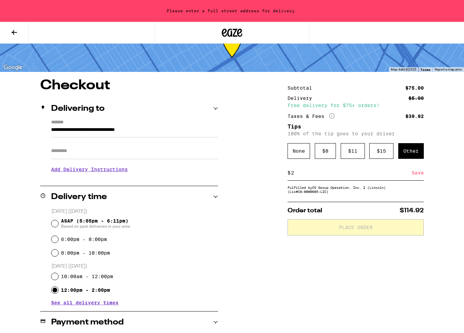
type input "**********"
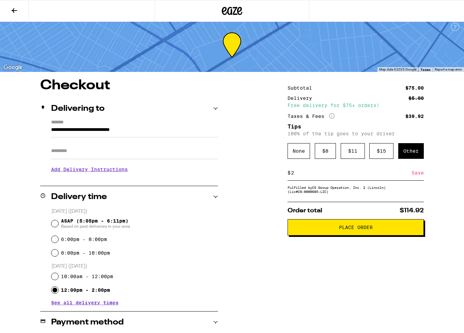
click at [239, 230] on div "**********" at bounding box center [232, 306] width 464 height 454
click at [416, 176] on div "Save" at bounding box center [418, 172] width 12 height 15
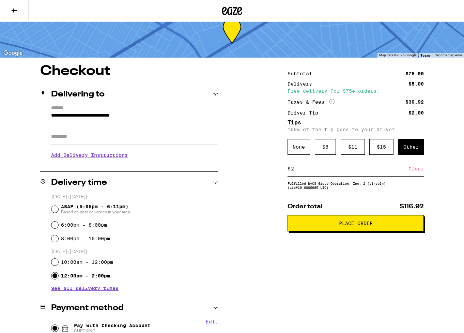
scroll to position [0, 0]
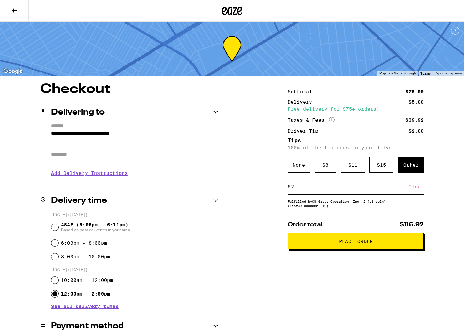
drag, startPoint x: 346, startPoint y: 244, endPoint x: 348, endPoint y: 248, distance: 4.7
click at [346, 244] on span "Place Order" at bounding box center [356, 241] width 34 height 5
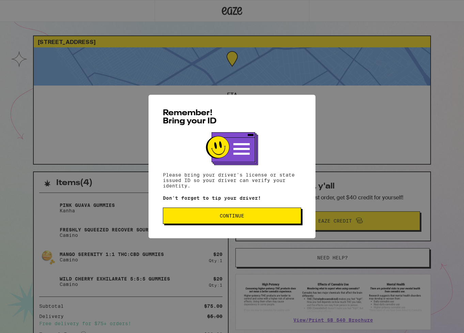
click at [231, 216] on span "Continue" at bounding box center [232, 215] width 25 height 5
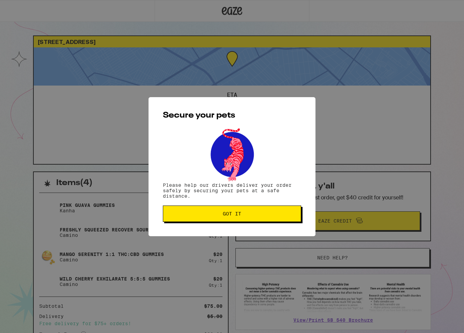
click at [233, 215] on span "Got it" at bounding box center [232, 213] width 18 height 5
